Goal: Task Accomplishment & Management: Use online tool/utility

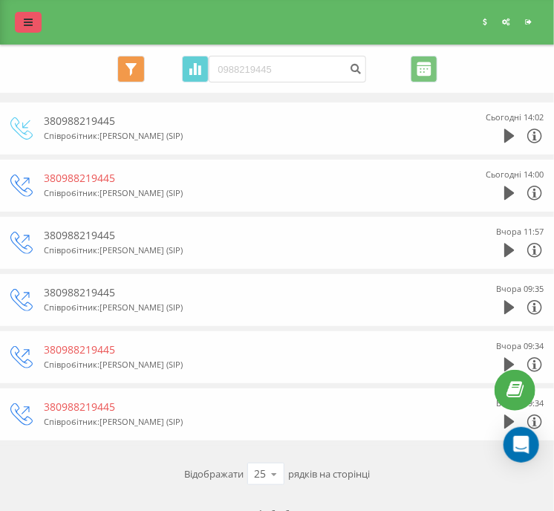
click at [32, 22] on icon at bounding box center [28, 22] width 9 height 10
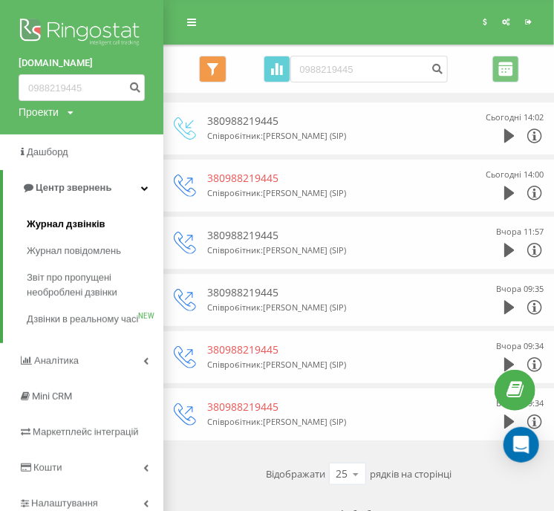
click at [75, 223] on span "Журнал дзвінків" at bounding box center [66, 224] width 79 height 15
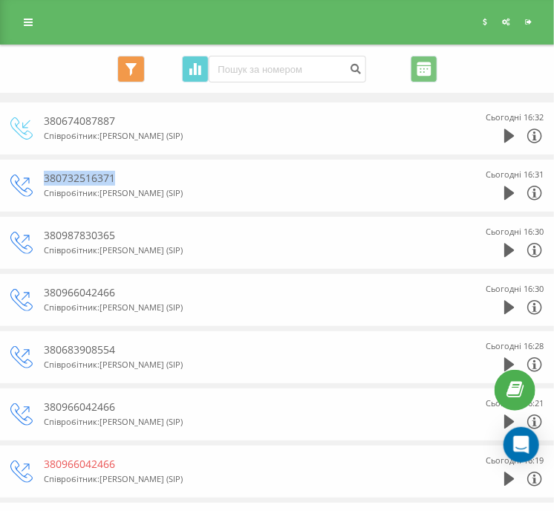
drag, startPoint x: 114, startPoint y: 176, endPoint x: 68, endPoint y: 175, distance: 45.3
click at [26, 175] on div "380732516371 Співробітник : [PERSON_NAME] (SIP) Сьогодні 16:31" at bounding box center [276, 185] width 533 height 37
copy div "380732516371"
